Goal: Task Accomplishment & Management: Manage account settings

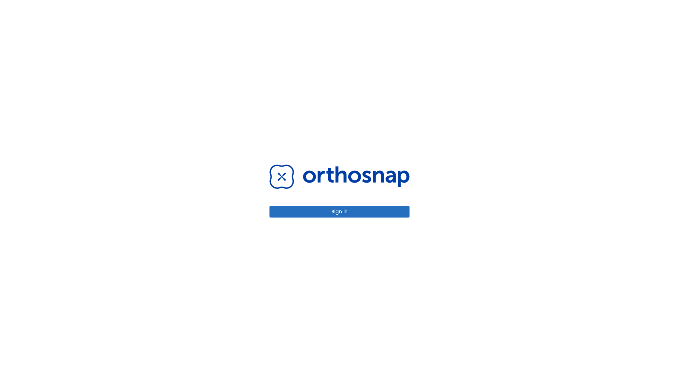
click at [339, 211] on button "Sign in" at bounding box center [339, 212] width 140 height 12
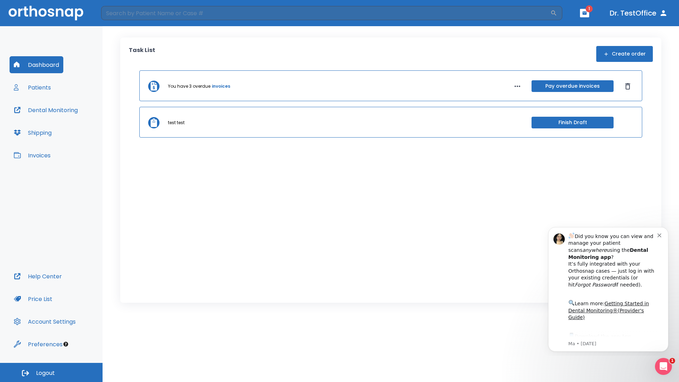
click at [51, 372] on span "Logout" at bounding box center [45, 373] width 19 height 8
